Goal: Information Seeking & Learning: Find specific fact

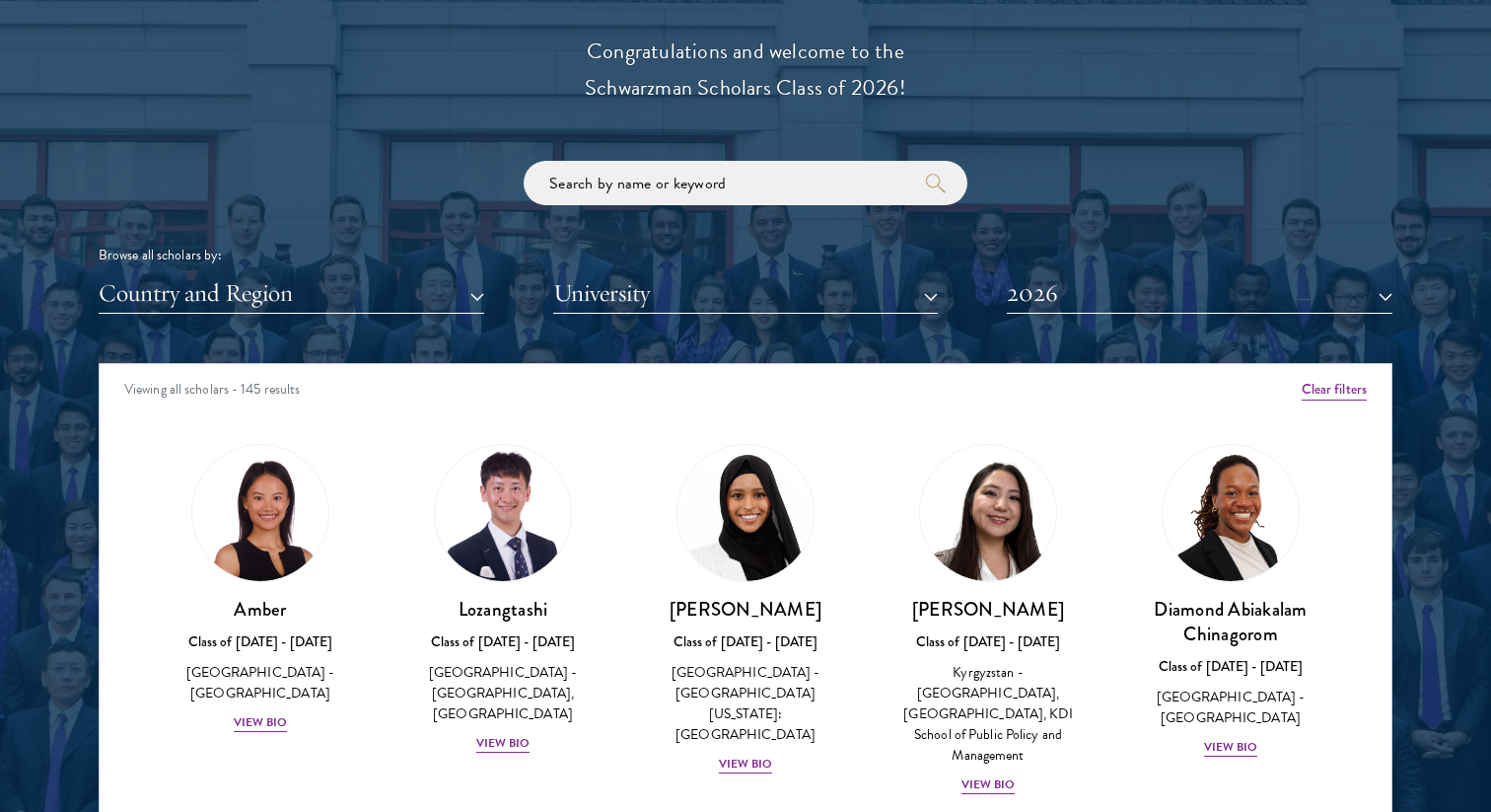
scroll to position [2278, 0]
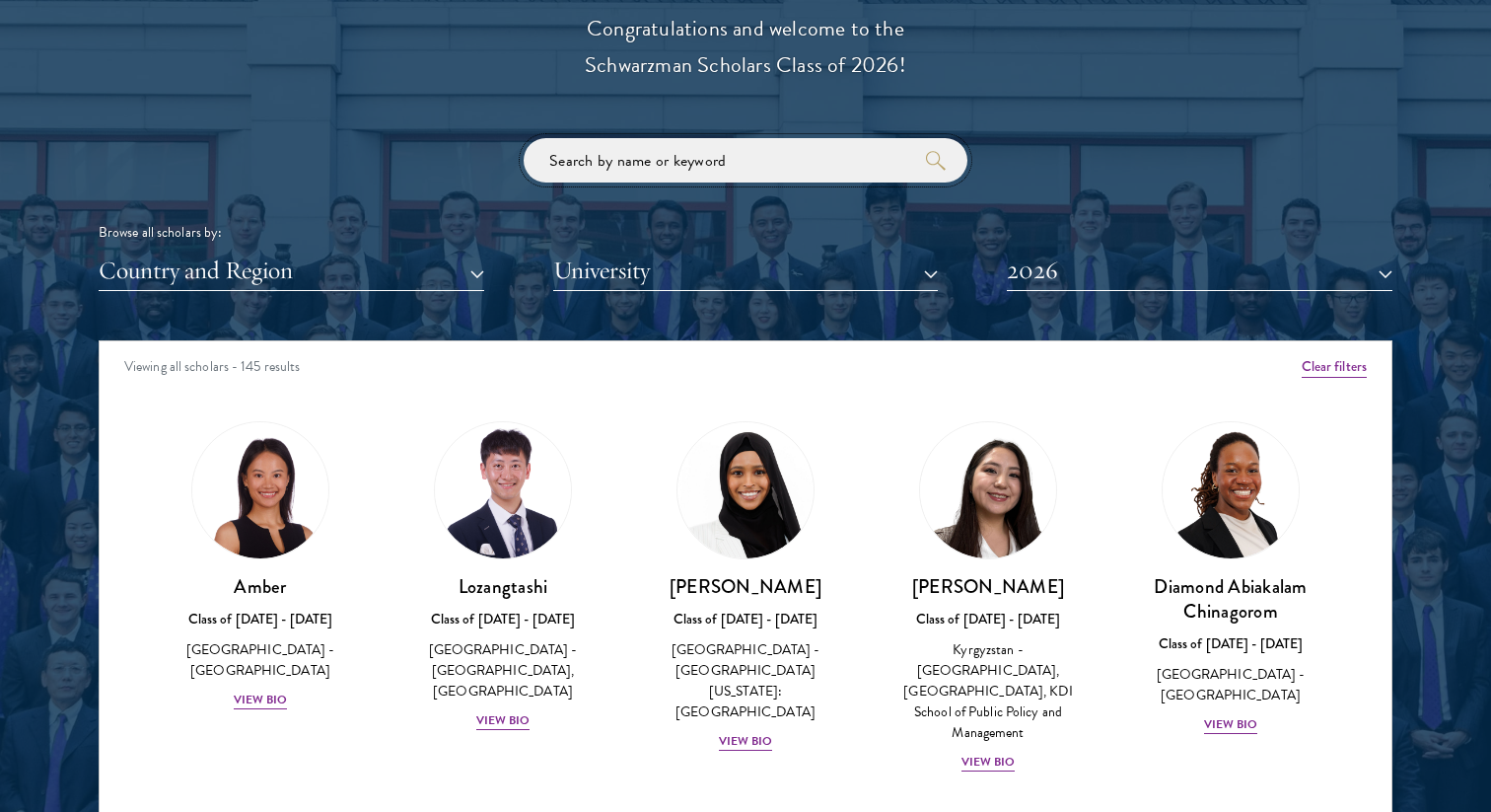
click at [718, 170] on input "search" at bounding box center [746, 160] width 444 height 45
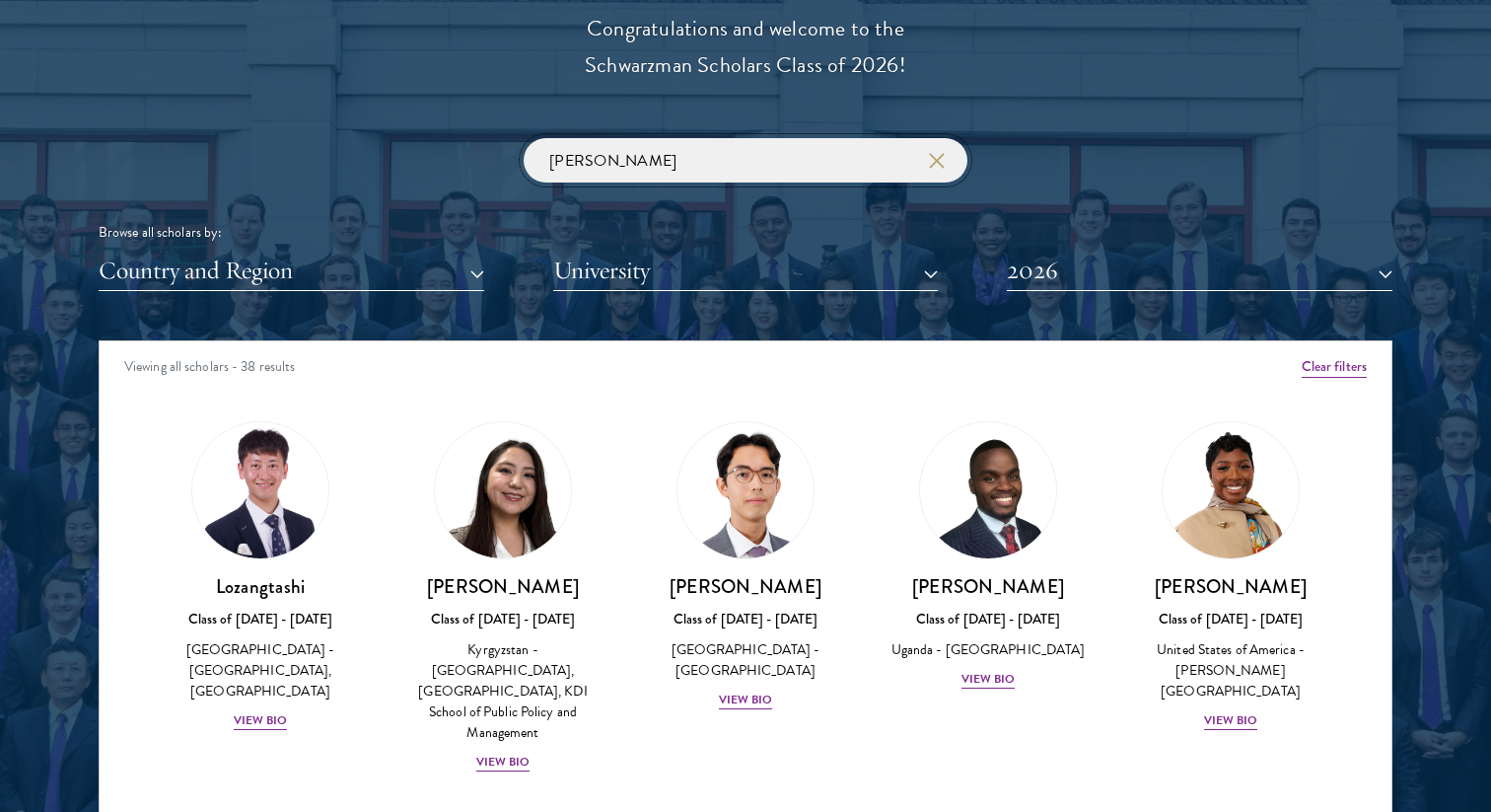
click button "submit" at bounding box center [0, 0] width 0 height 0
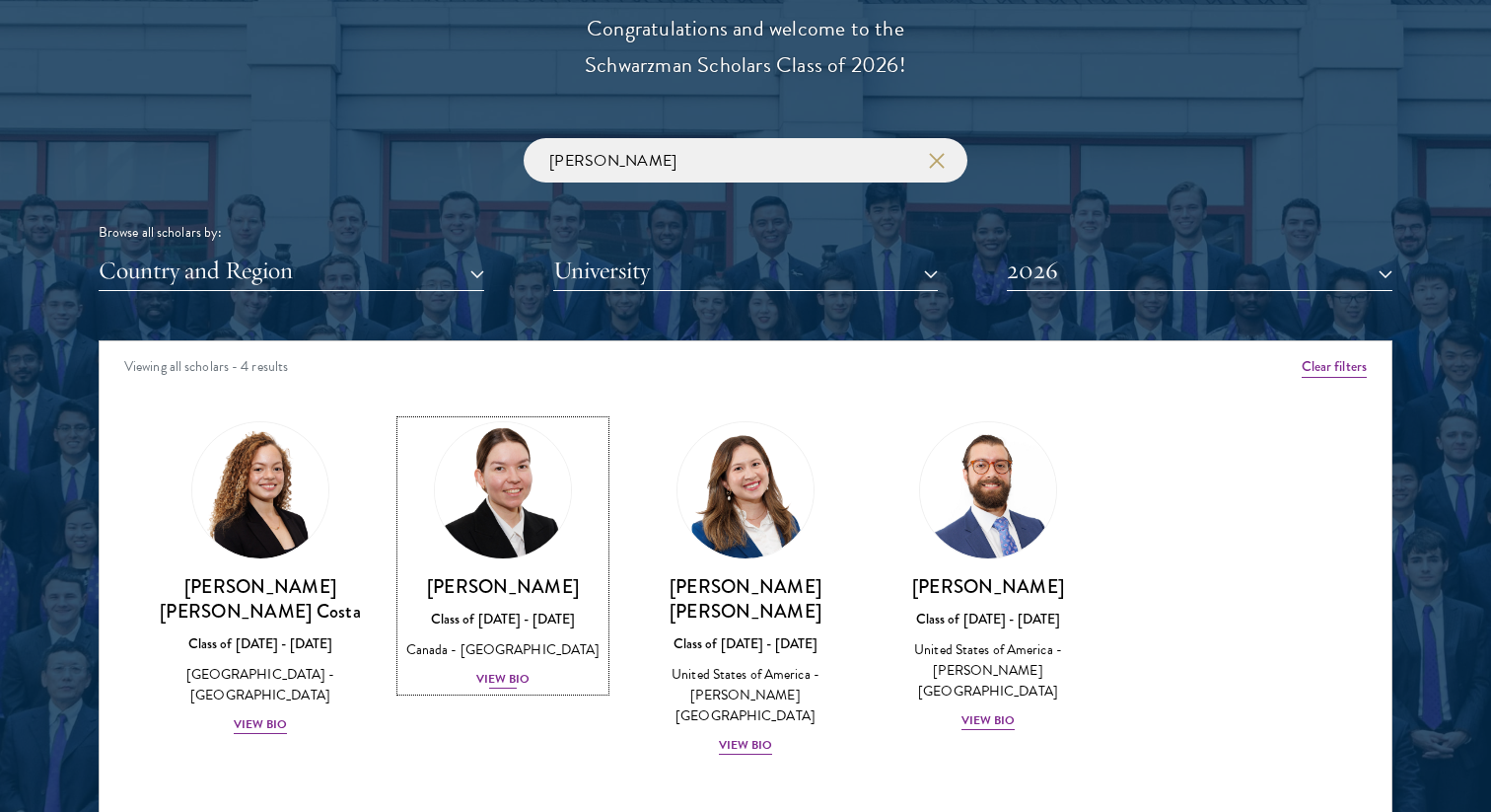
click at [516, 681] on div "View Bio" at bounding box center [503, 679] width 55 height 19
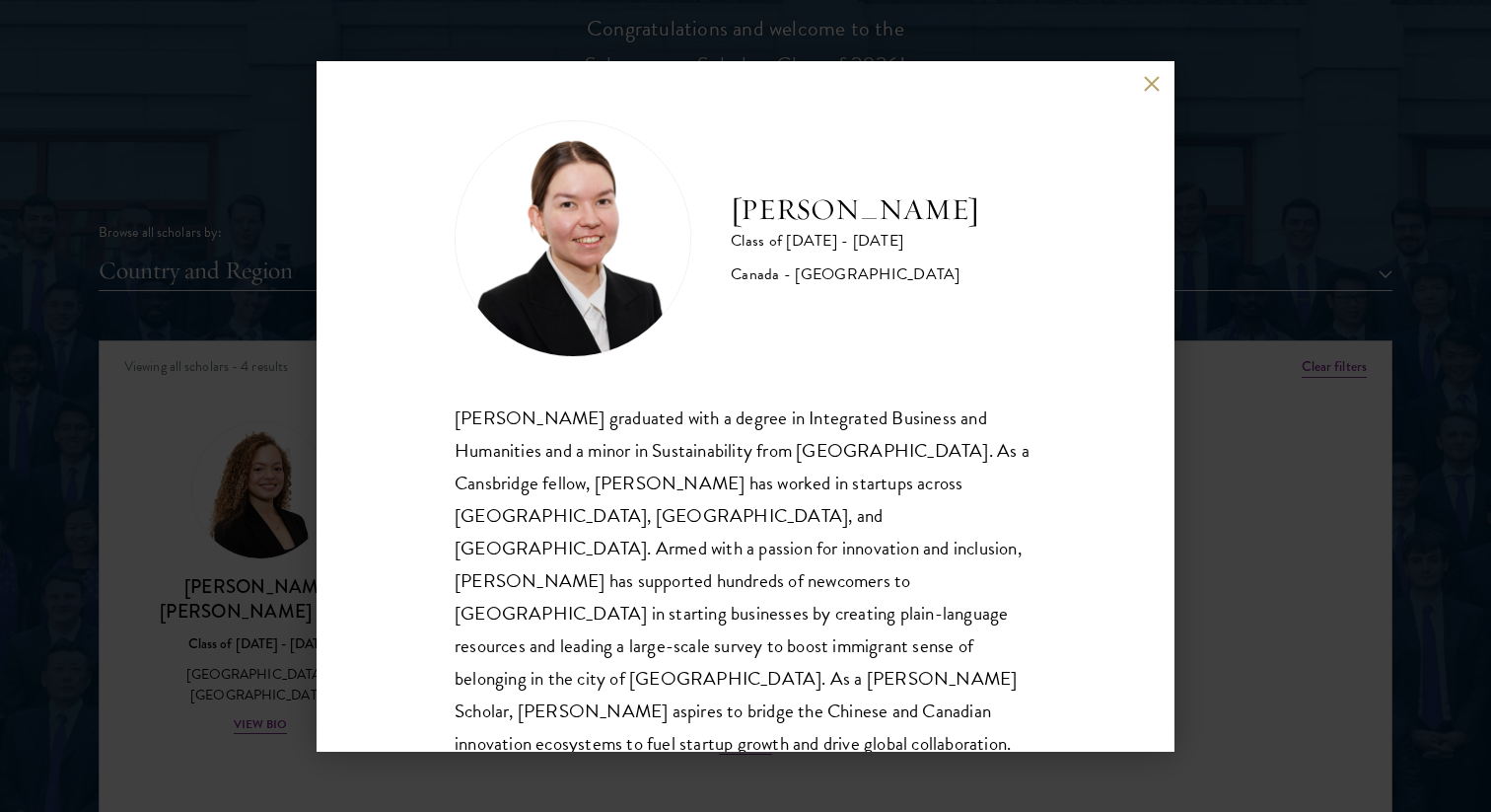
scroll to position [2, 0]
click at [1149, 85] on button at bounding box center [1152, 84] width 17 height 17
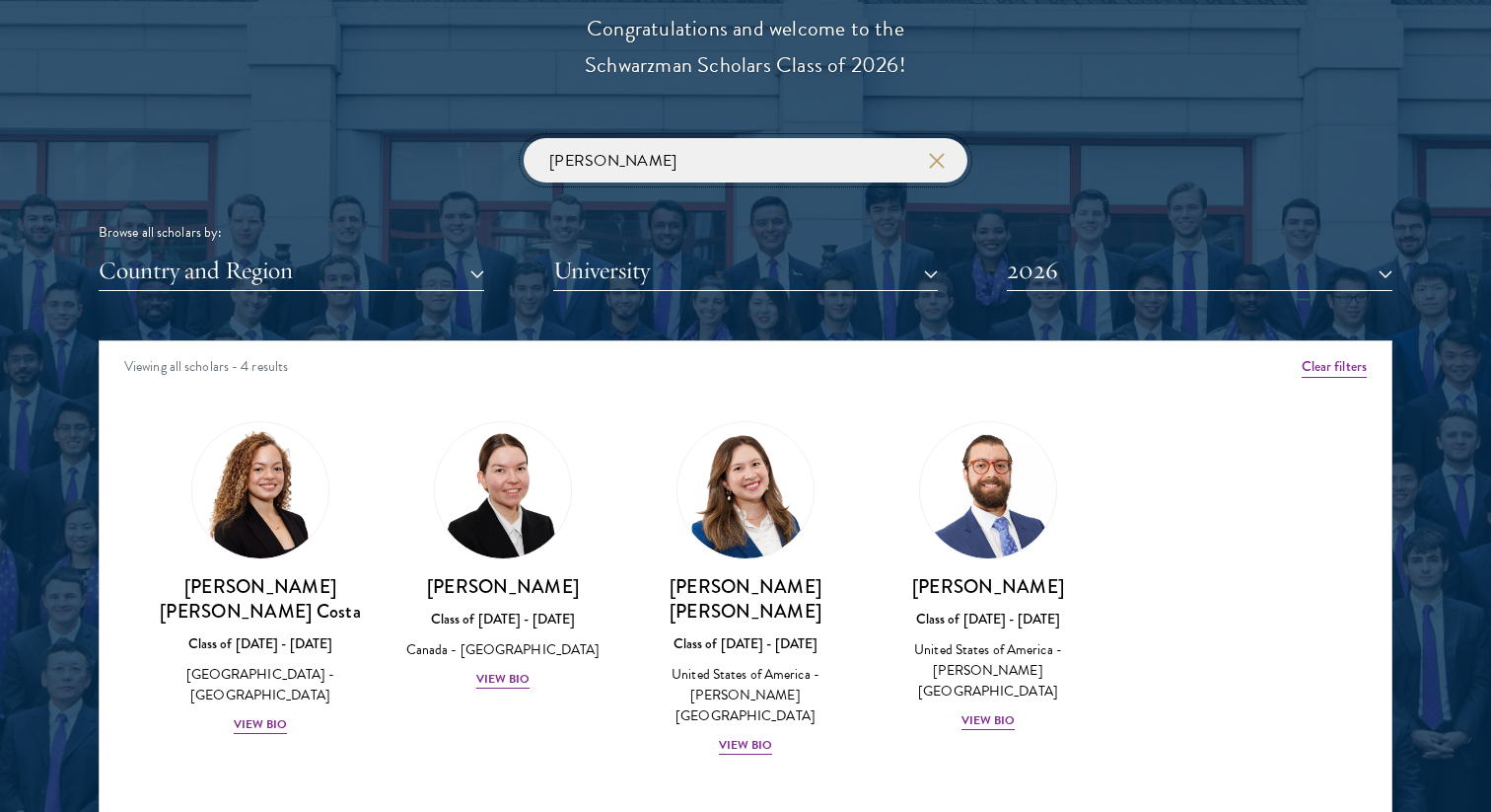
drag, startPoint x: 647, startPoint y: 168, endPoint x: 467, endPoint y: 164, distance: 180.0
click at [467, 164] on div "maria Browse all scholars by: Country and Region All Countries and Regions Afgh…" at bounding box center [746, 214] width 1294 height 153
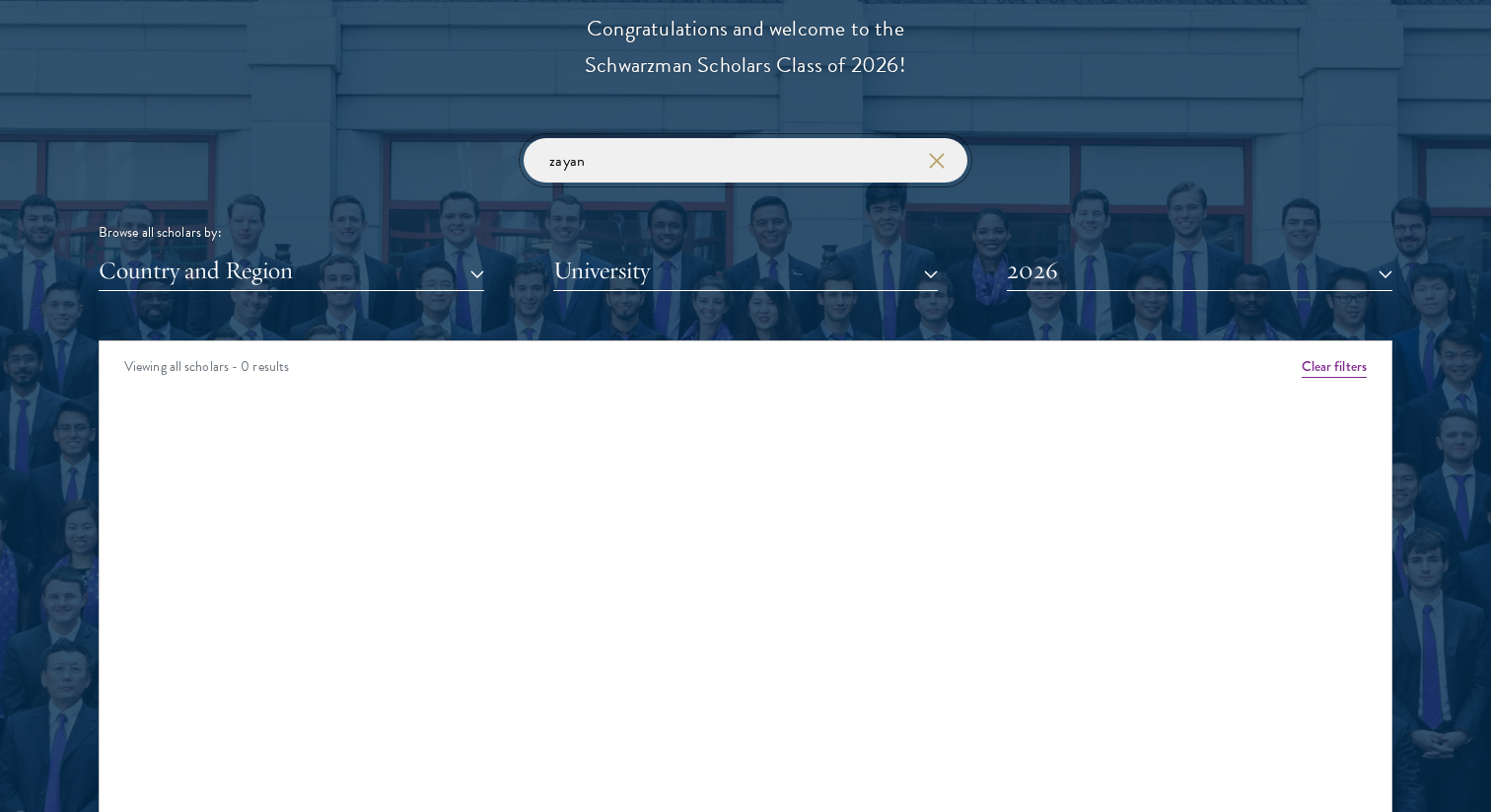
click button "submit" at bounding box center [0, 0] width 0 height 0
click at [1089, 267] on button "2026" at bounding box center [1200, 270] width 386 height 41
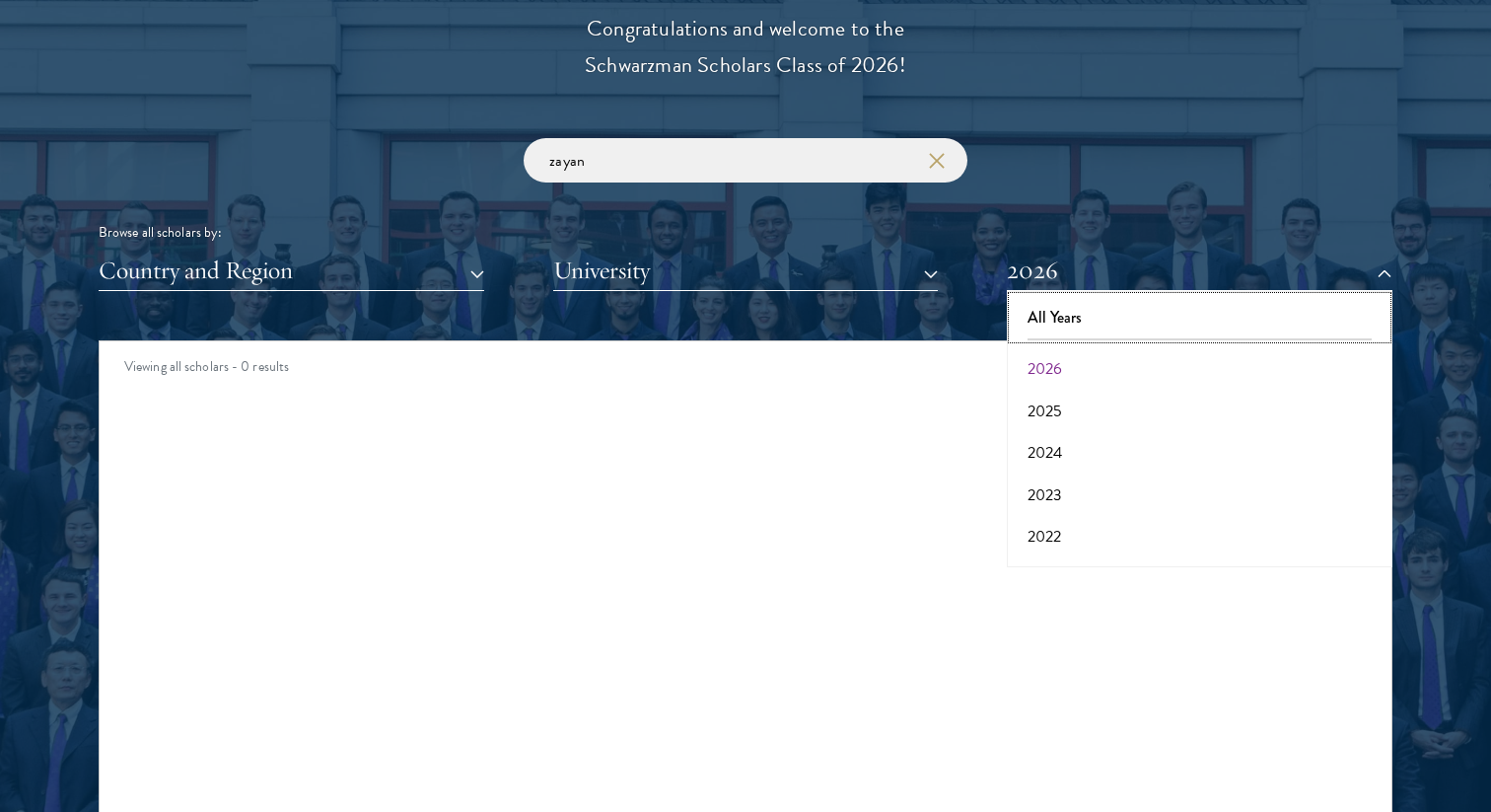
click at [1074, 305] on button "All Years" at bounding box center [1200, 318] width 374 height 42
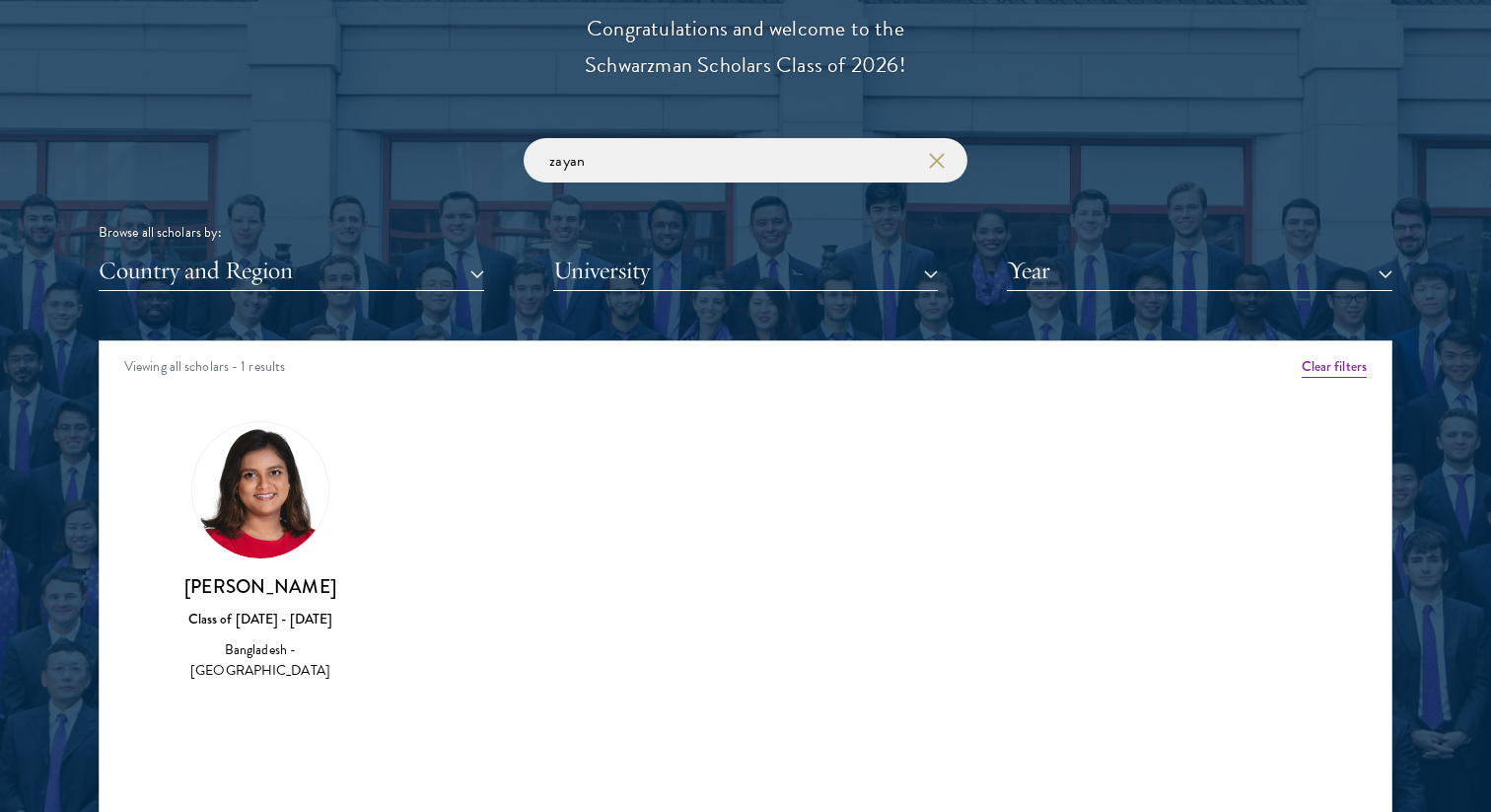
click at [497, 564] on div "Amber Class of 2025 - 2026 China - Peking University View Bio Cirenquji Class o…" at bounding box center [746, 569] width 1292 height 345
drag, startPoint x: 622, startPoint y: 167, endPoint x: 481, endPoint y: 167, distance: 141.0
click at [481, 167] on div "zayan Browse all scholars by: Country and Region All Countries and Regions Afgh…" at bounding box center [746, 214] width 1294 height 153
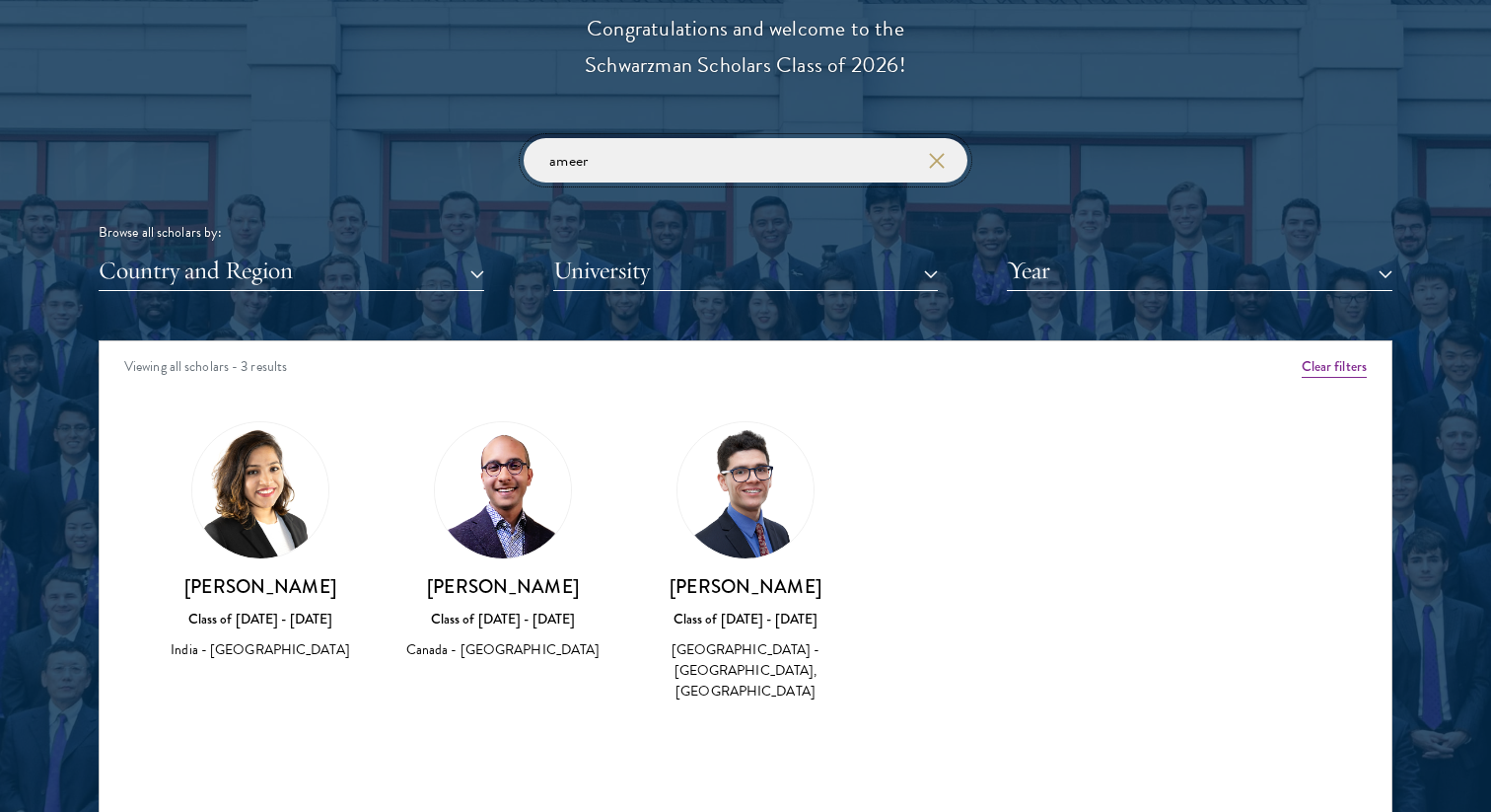
drag, startPoint x: 692, startPoint y: 152, endPoint x: 447, endPoint y: 152, distance: 245.0
click at [447, 152] on div "ameer Browse all scholars by: Country and Region All Countries and Regions Afgh…" at bounding box center [746, 214] width 1294 height 153
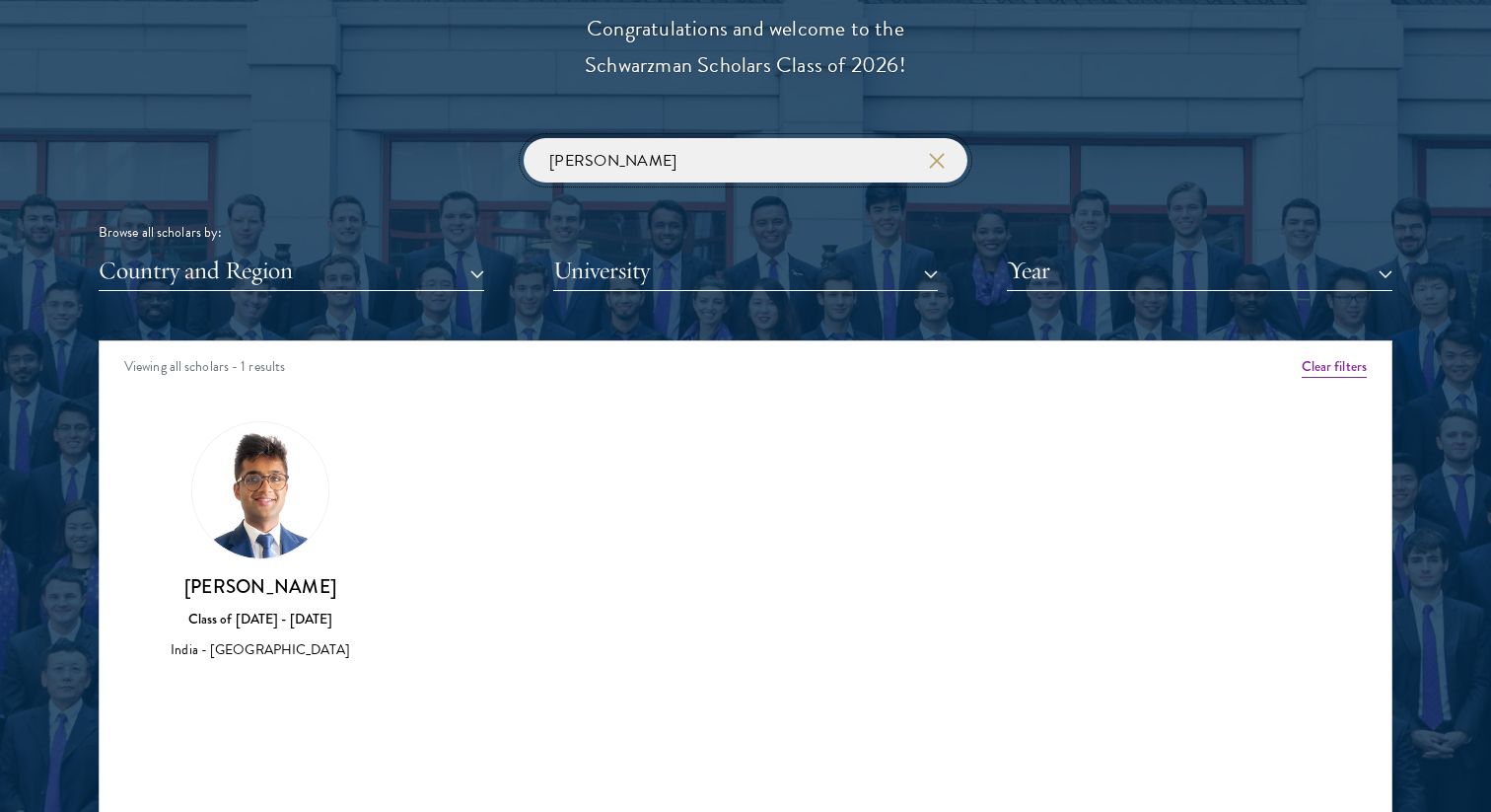
type input "kanodia"
drag, startPoint x: 622, startPoint y: 145, endPoint x: 482, endPoint y: 145, distance: 140.0
click at [482, 145] on div "kanodia Browse all scholars by: Country and Region All Countries and Regions Af…" at bounding box center [746, 214] width 1294 height 153
click at [625, 148] on input "kanodia" at bounding box center [746, 160] width 444 height 45
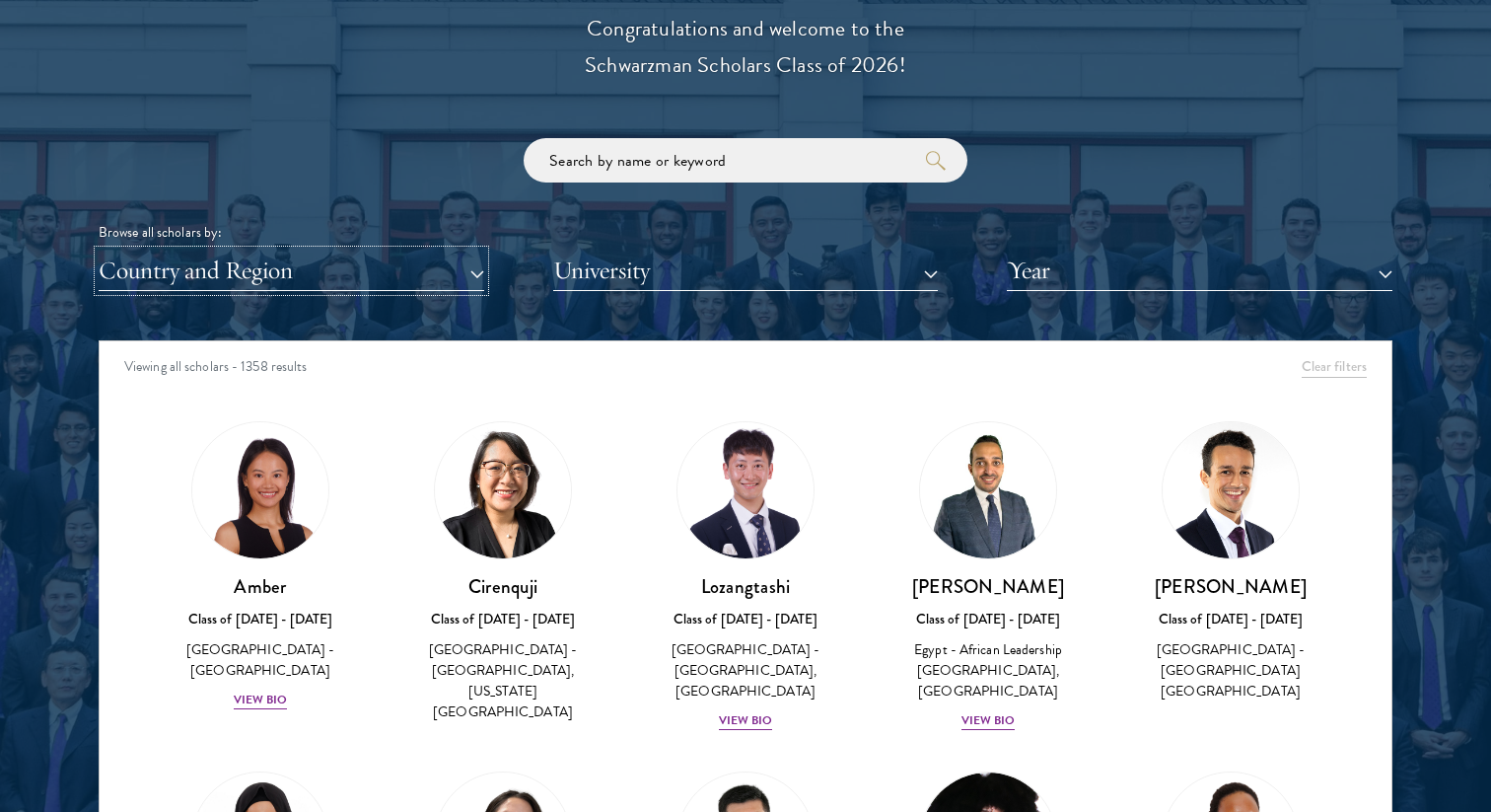
click at [380, 257] on button "Country and Region" at bounding box center [291, 270] width 386 height 41
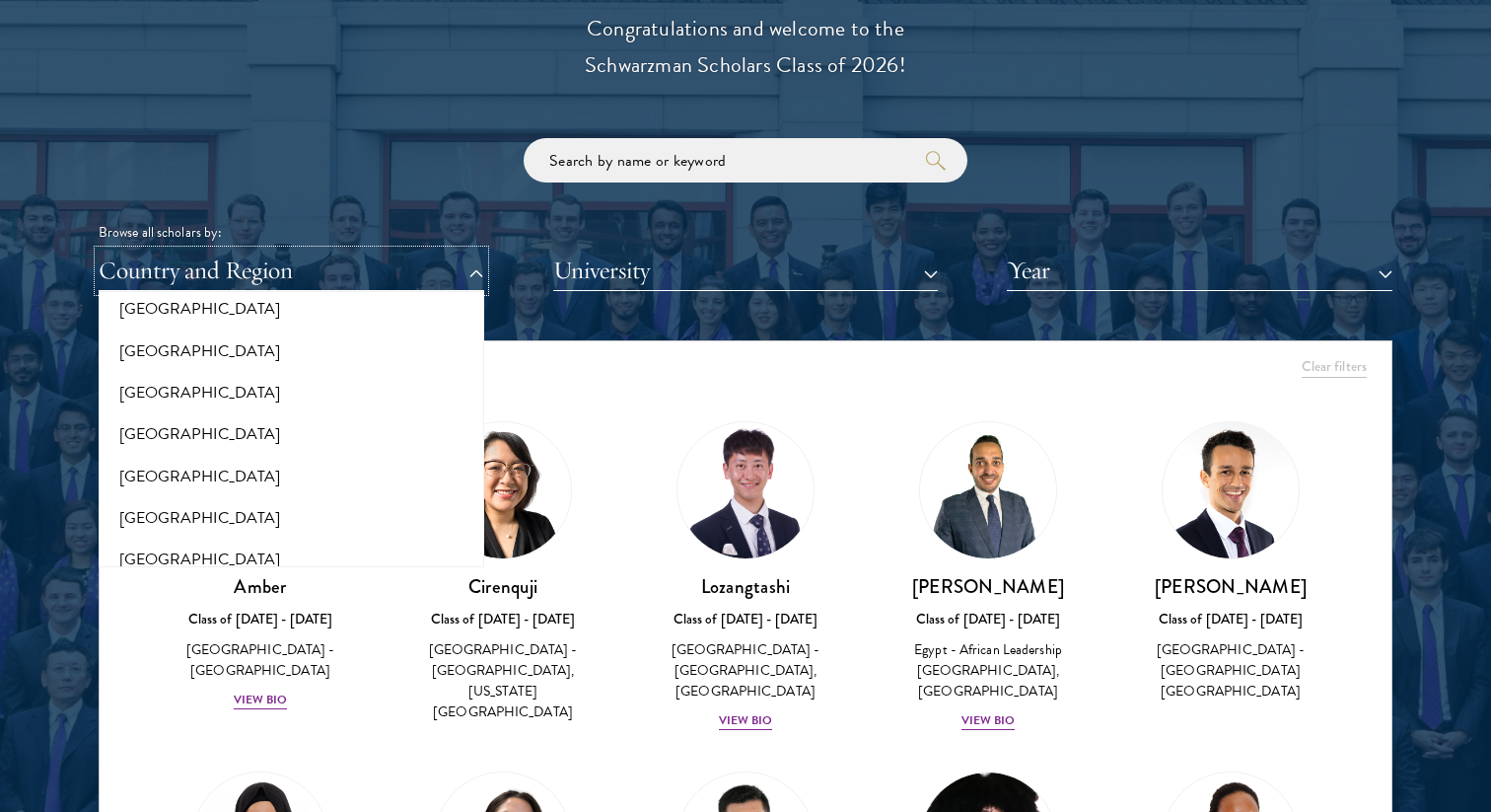
scroll to position [564, 0]
click at [156, 478] on button "[GEOGRAPHIC_DATA]" at bounding box center [291, 474] width 374 height 42
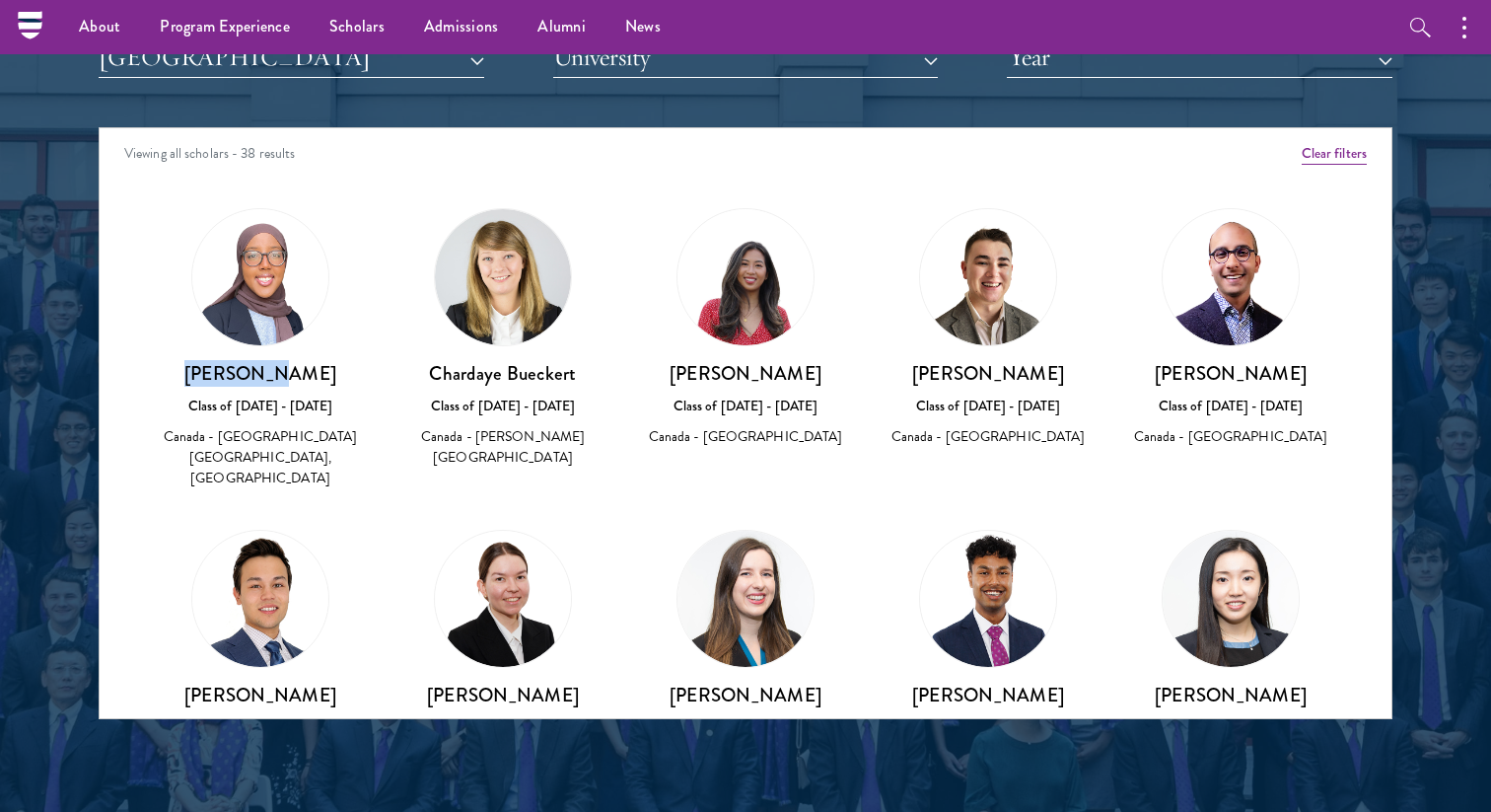
drag, startPoint x: 203, startPoint y: 369, endPoint x: 306, endPoint y: 370, distance: 103.0
click at [306, 370] on h3 "Habon Ali" at bounding box center [260, 373] width 203 height 25
copy h3 "Habon Ali"
drag, startPoint x: 427, startPoint y: 368, endPoint x: 600, endPoint y: 369, distance: 173.0
click at [600, 369] on h3 "Chardaye Bueckert" at bounding box center [502, 373] width 203 height 25
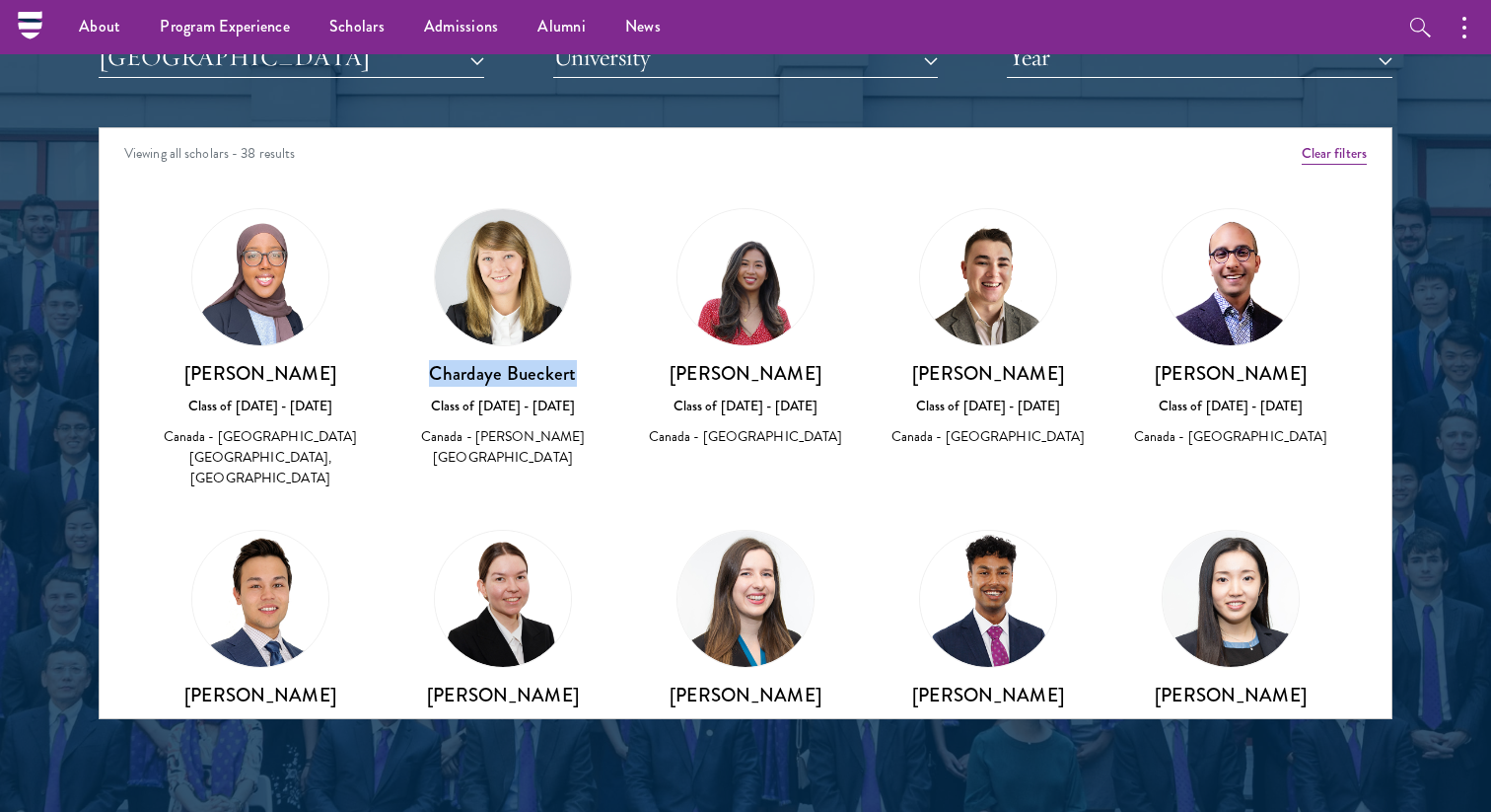
copy h3 "Chardaye Bueckert"
drag, startPoint x: 698, startPoint y: 378, endPoint x: 795, endPoint y: 378, distance: 97.0
click at [795, 379] on h3 "Tammy Bui" at bounding box center [746, 373] width 203 height 25
copy h3 "Tammy Bui"
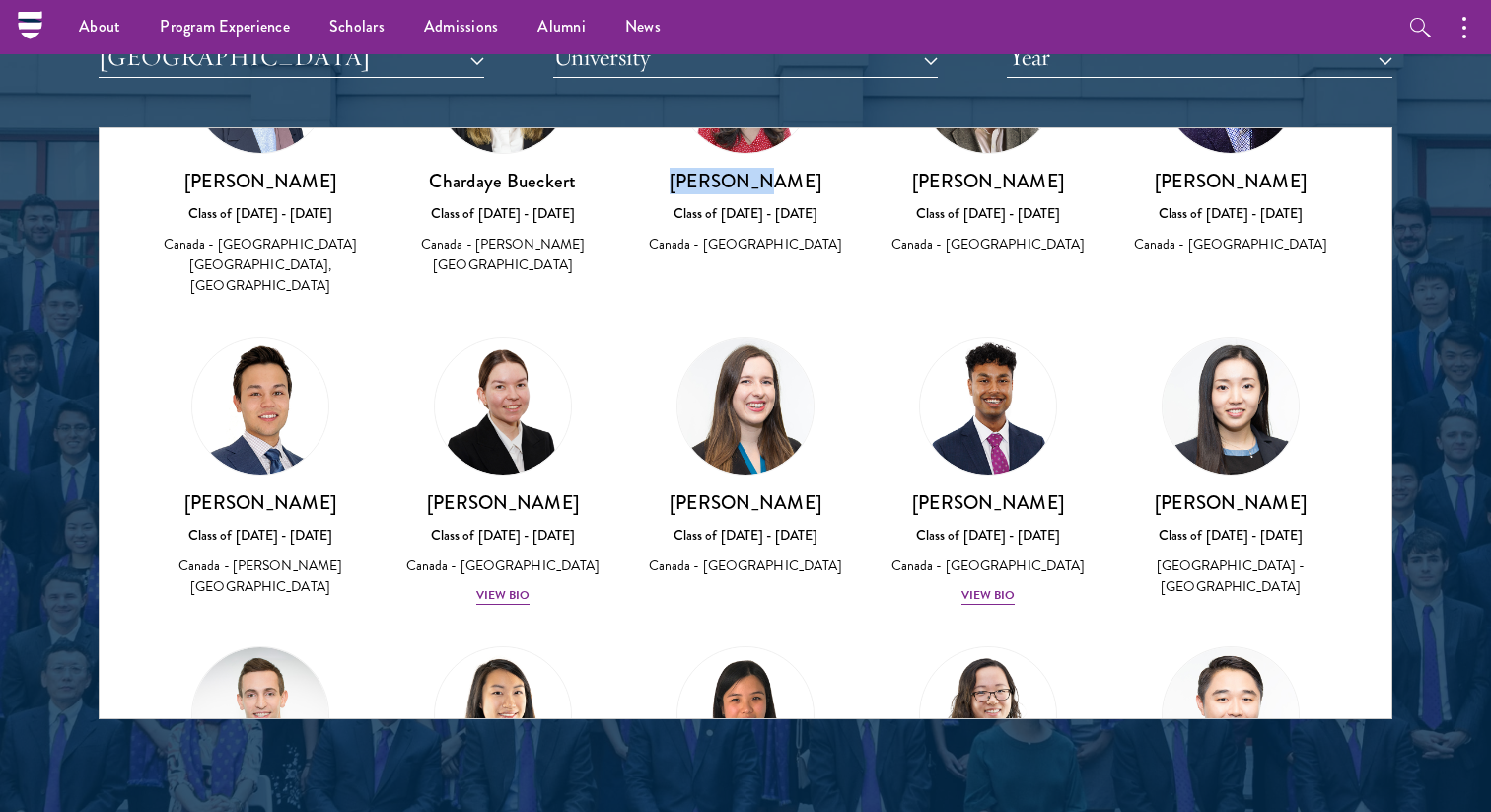
scroll to position [217, 0]
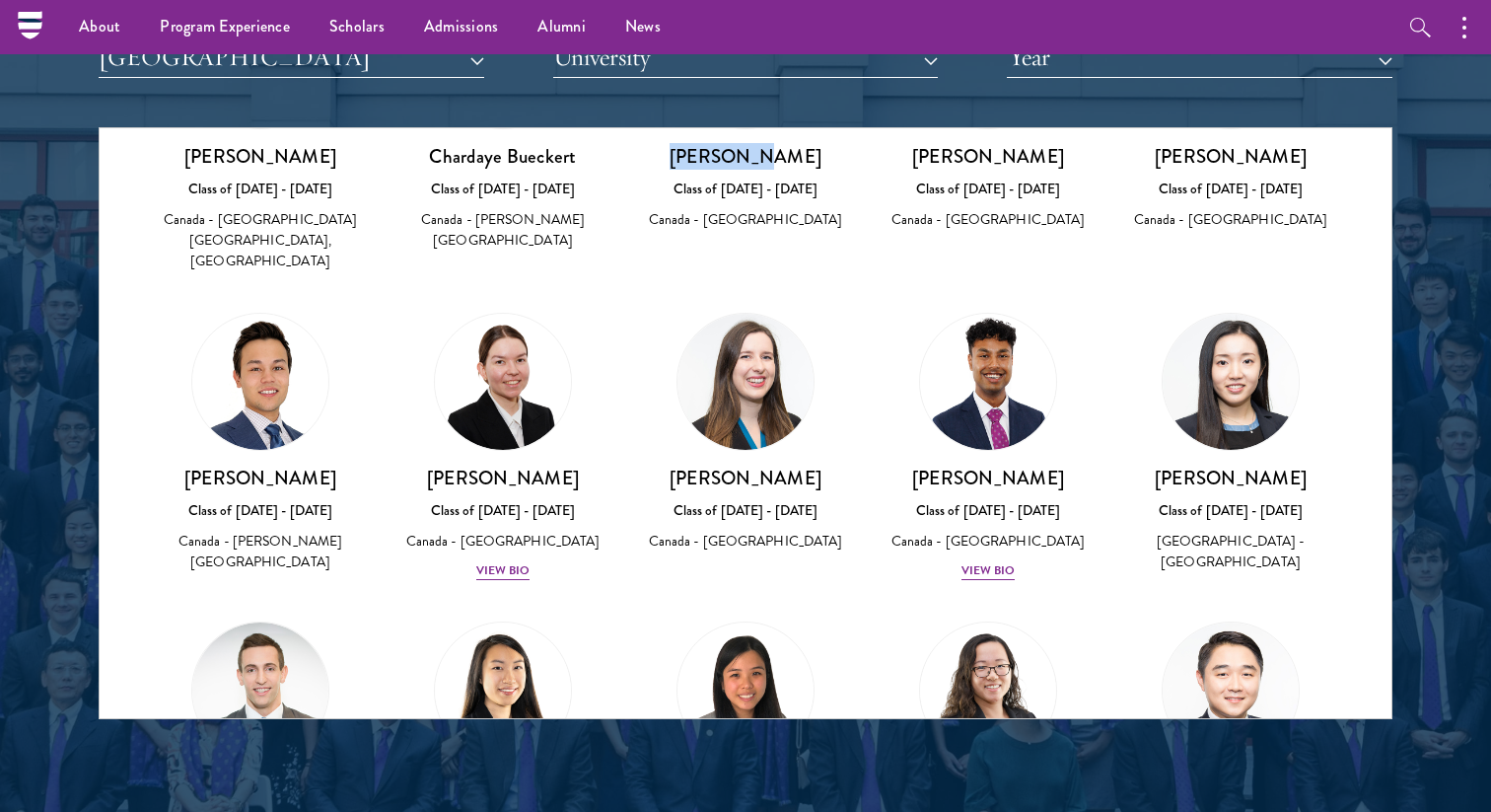
copy h3 "Tammy Bui"
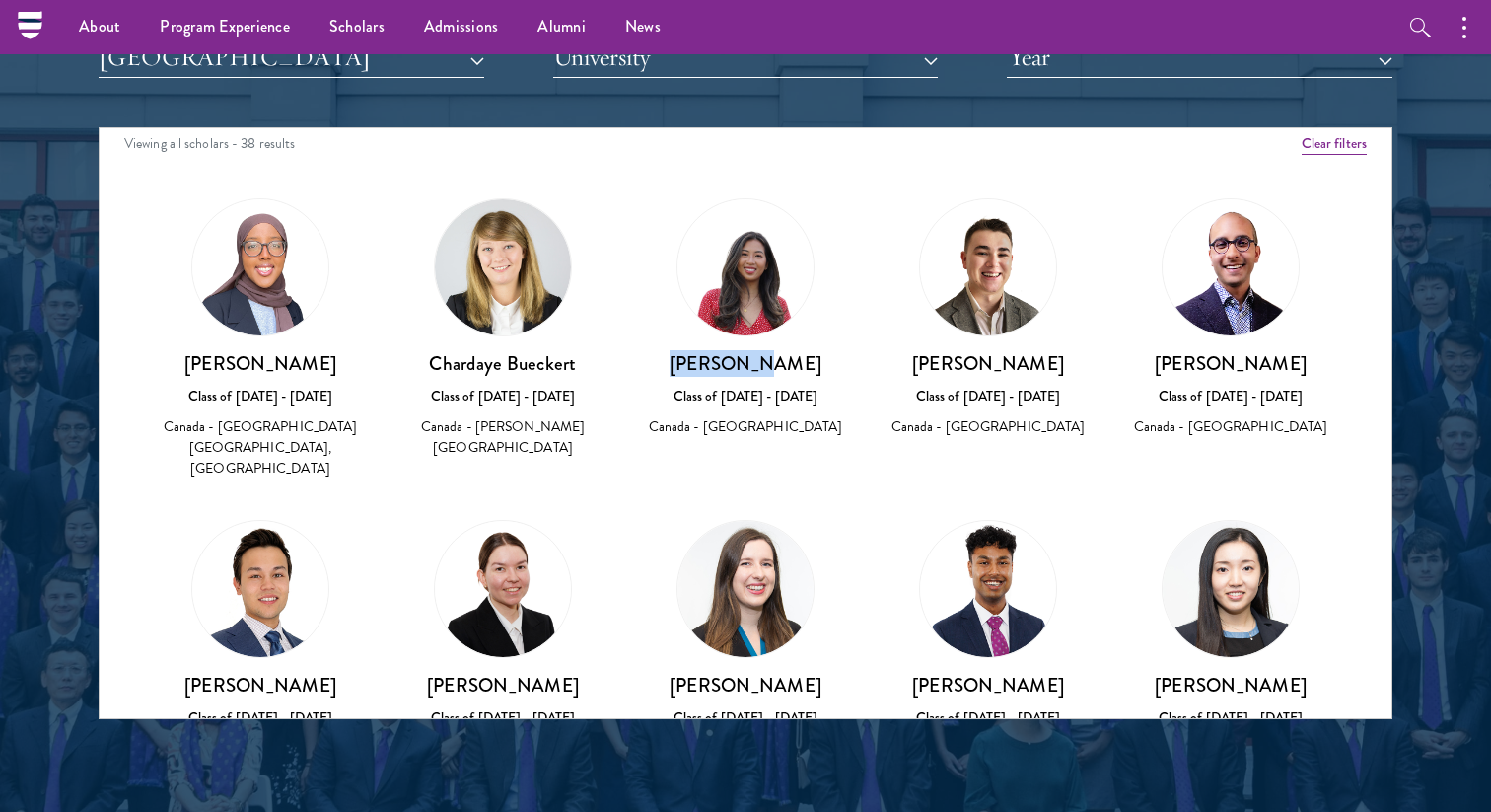
scroll to position [0, 0]
